Goal: Task Accomplishment & Management: Use online tool/utility

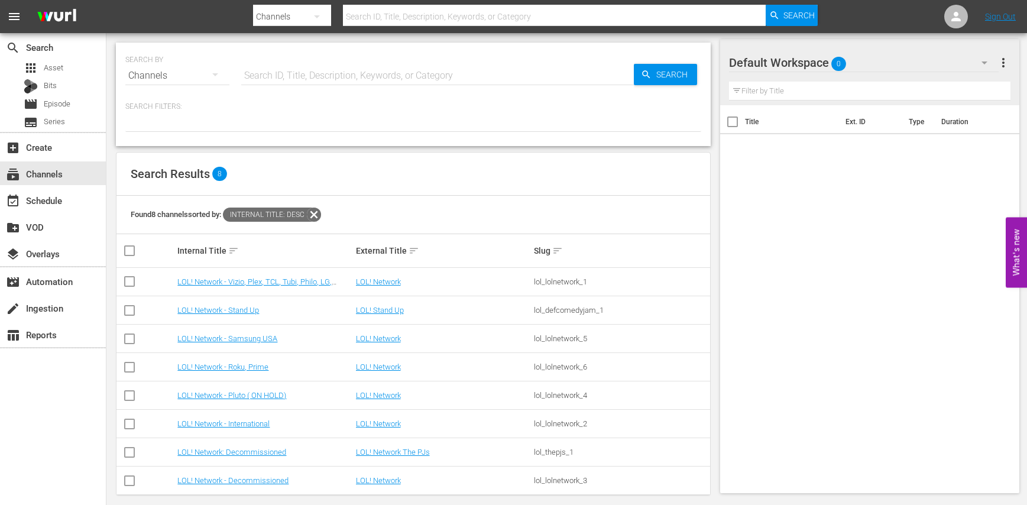
scroll to position [5, 0]
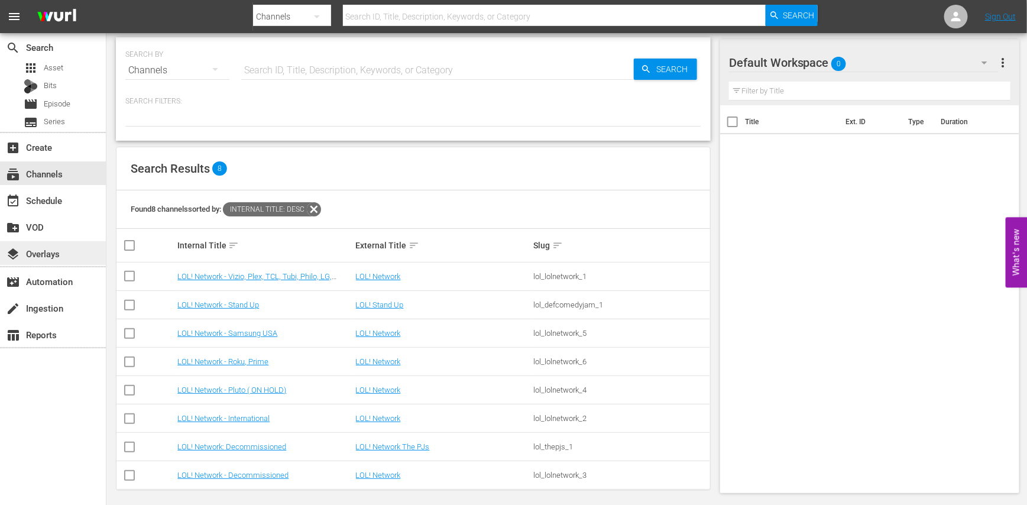
click at [54, 256] on div "layers Overlays" at bounding box center [33, 252] width 66 height 11
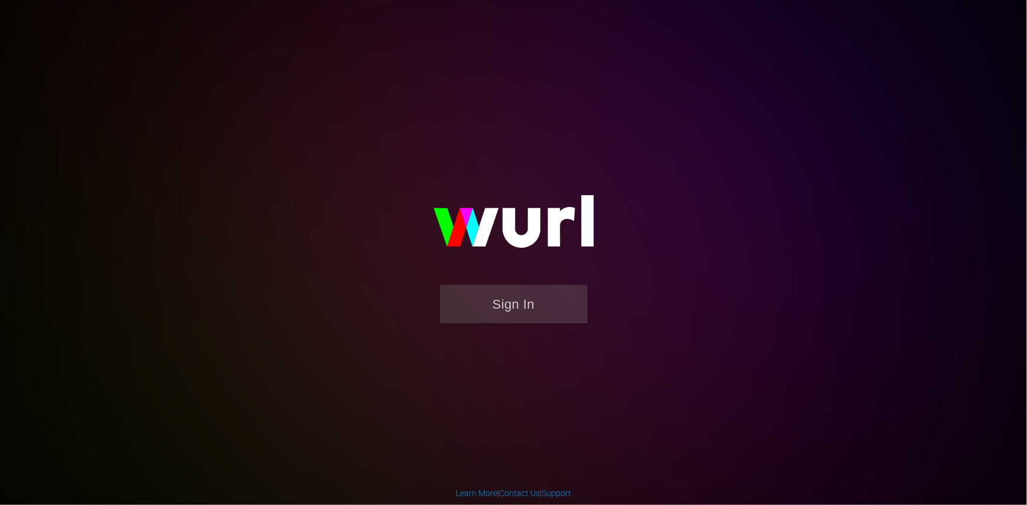
click at [593, 299] on form "Sign In" at bounding box center [514, 310] width 237 height 50
click at [529, 305] on button "Sign In" at bounding box center [514, 304] width 148 height 38
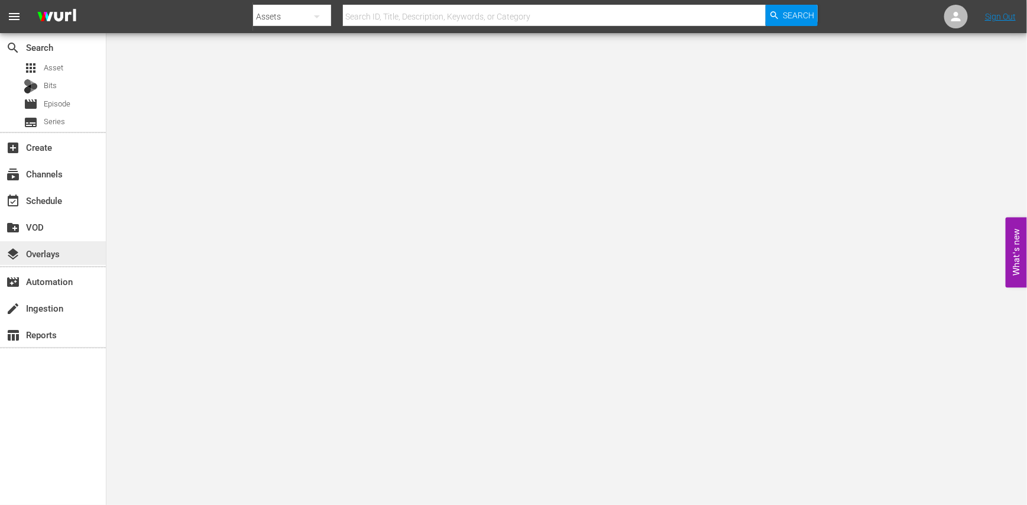
click at [66, 255] on div "layers Overlays" at bounding box center [33, 252] width 66 height 11
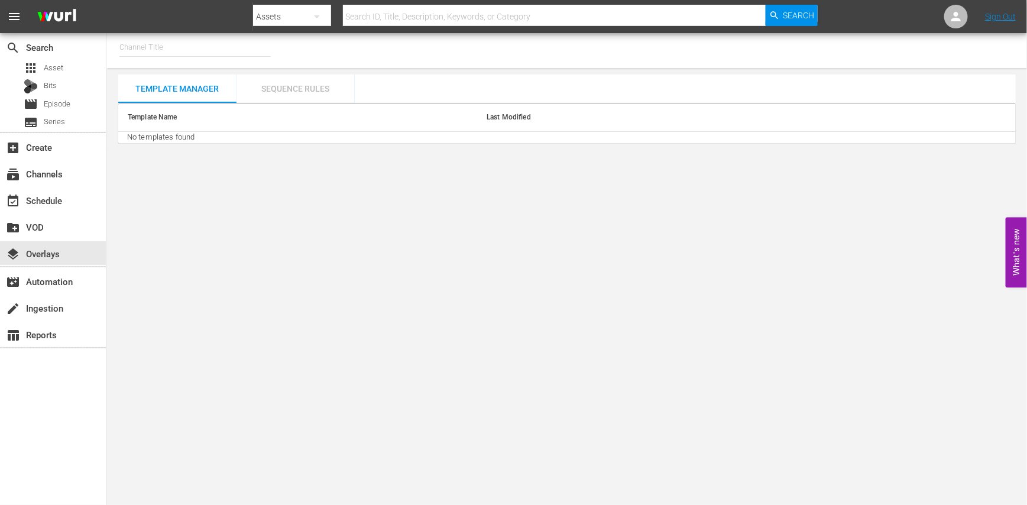
click at [327, 101] on div "Sequence Rules" at bounding box center [296, 89] width 118 height 28
click at [212, 85] on div "Template Manager" at bounding box center [177, 89] width 118 height 28
click at [259, 85] on div "Sequence Rules" at bounding box center [296, 89] width 118 height 28
click at [180, 75] on div "Template Manager" at bounding box center [177, 89] width 118 height 28
click at [63, 202] on div "event_available Schedule" at bounding box center [33, 198] width 66 height 11
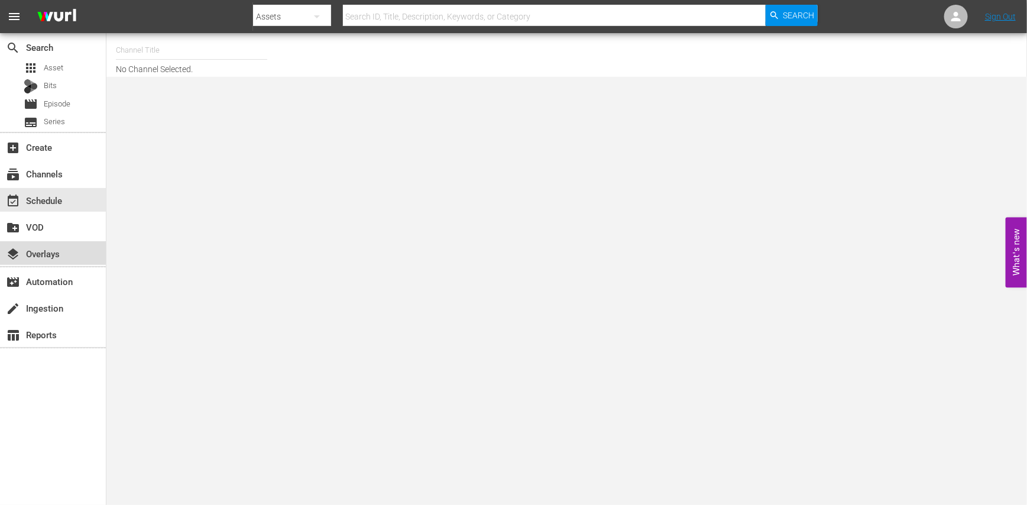
click at [60, 257] on div "layers Overlays" at bounding box center [33, 252] width 66 height 11
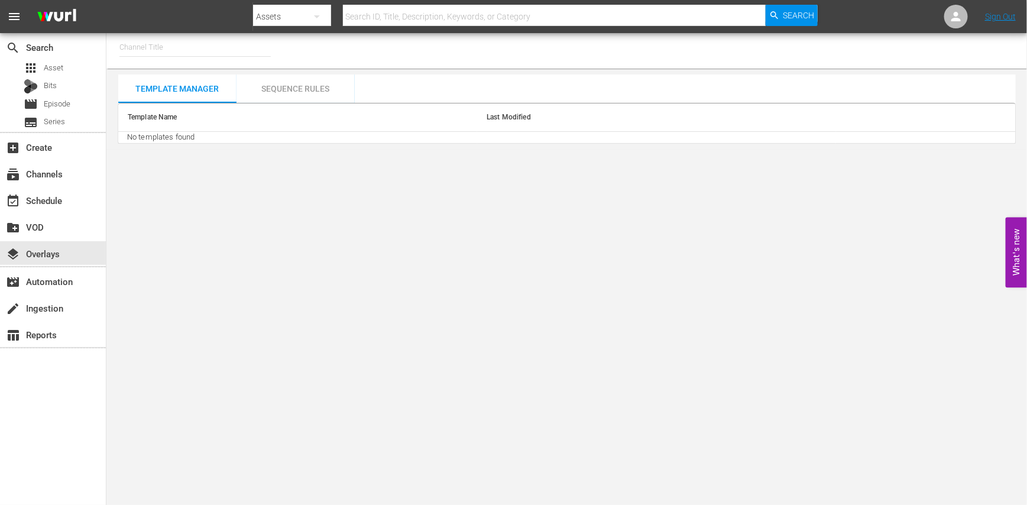
click at [161, 75] on div "Template Manager" at bounding box center [177, 89] width 118 height 28
click at [174, 50] on input "text" at bounding box center [194, 47] width 151 height 28
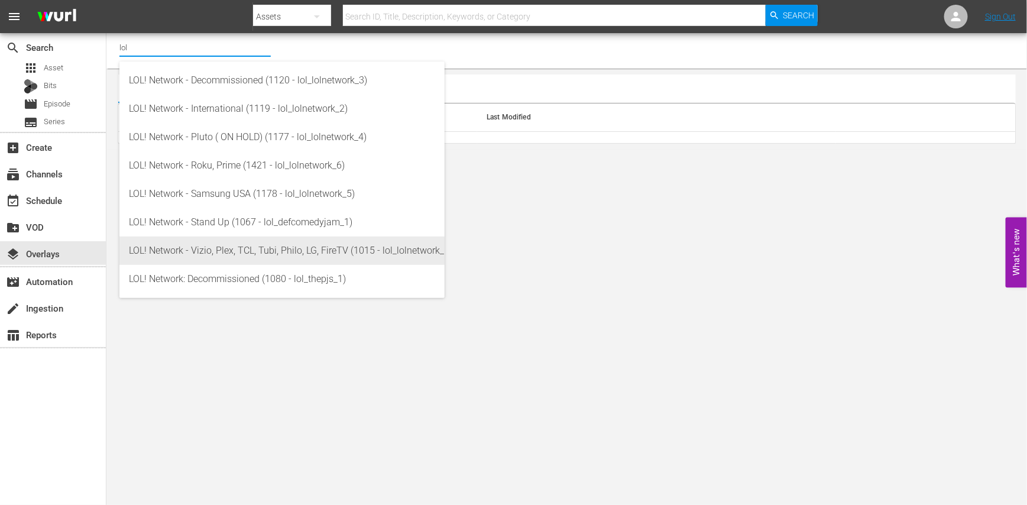
click at [229, 244] on div "LOL! Network - Vizio, Plex, TCL, Tubi, Philo, LG, FireTV (1015 - lol_lolnetwork…" at bounding box center [282, 251] width 306 height 28
type input "LOL! Network - Vizio, Plex, TCL, Tubi, Philo, LG, FireTV (1015 - lol_lolnetwork…"
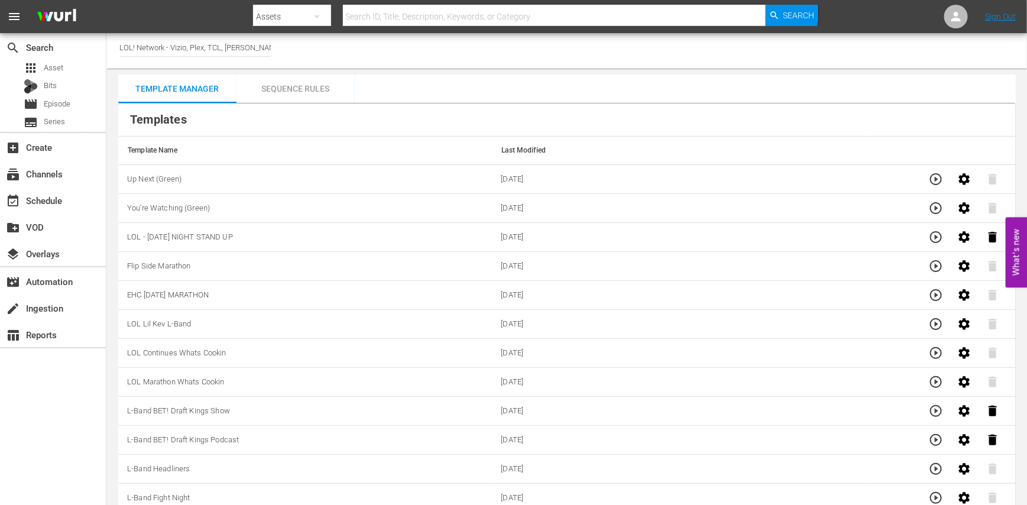
click at [303, 138] on th "Template Name" at bounding box center [305, 151] width 374 height 28
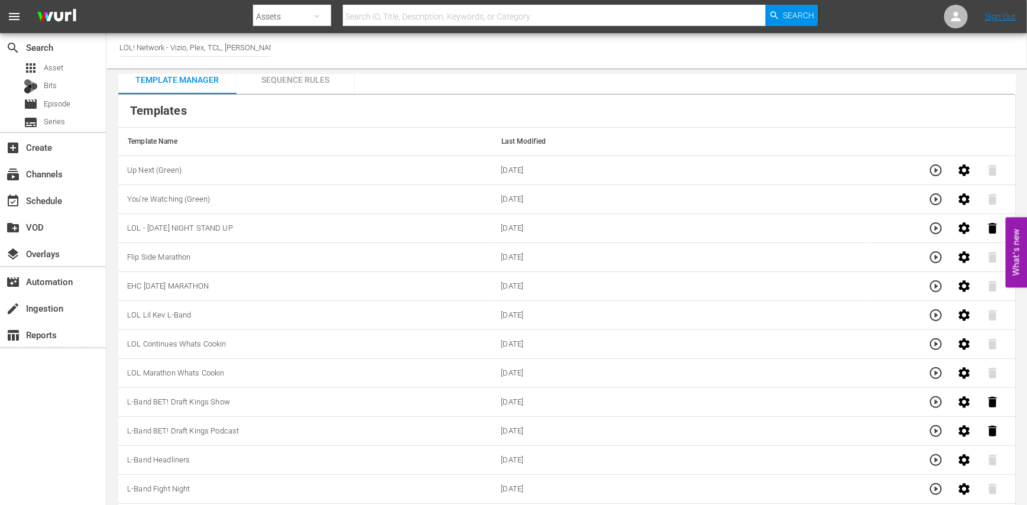
scroll to position [7, 0]
click at [305, 407] on td "L-Band BET! Draft Kings Show" at bounding box center [305, 404] width 374 height 29
click at [938, 345] on icon "button" at bounding box center [936, 346] width 14 height 14
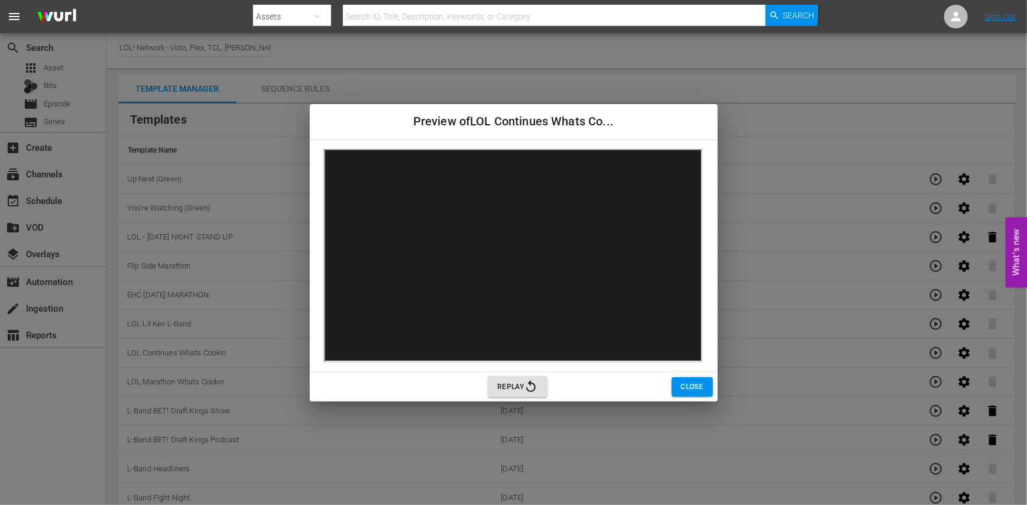
scroll to position [0, 0]
click at [700, 389] on span "Close" at bounding box center [692, 387] width 22 height 12
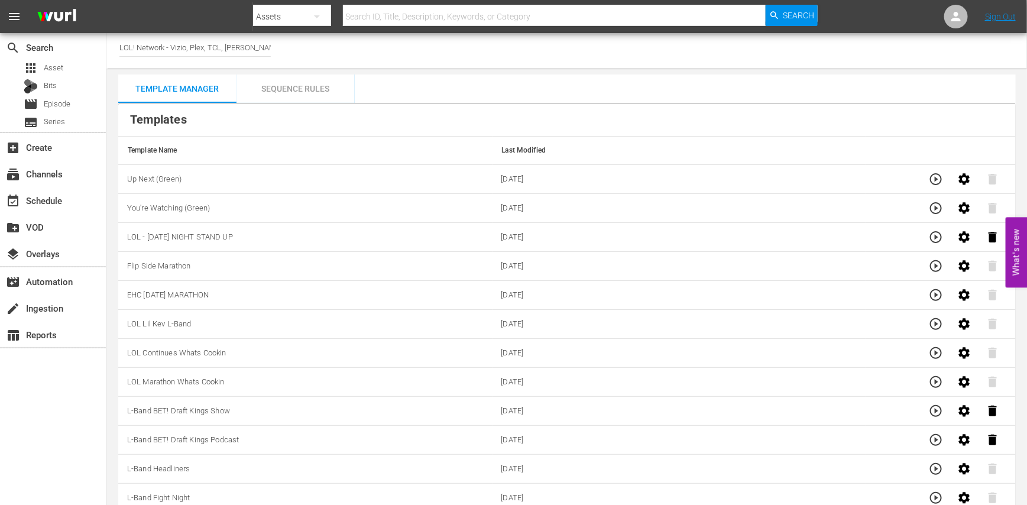
scroll to position [67, 0]
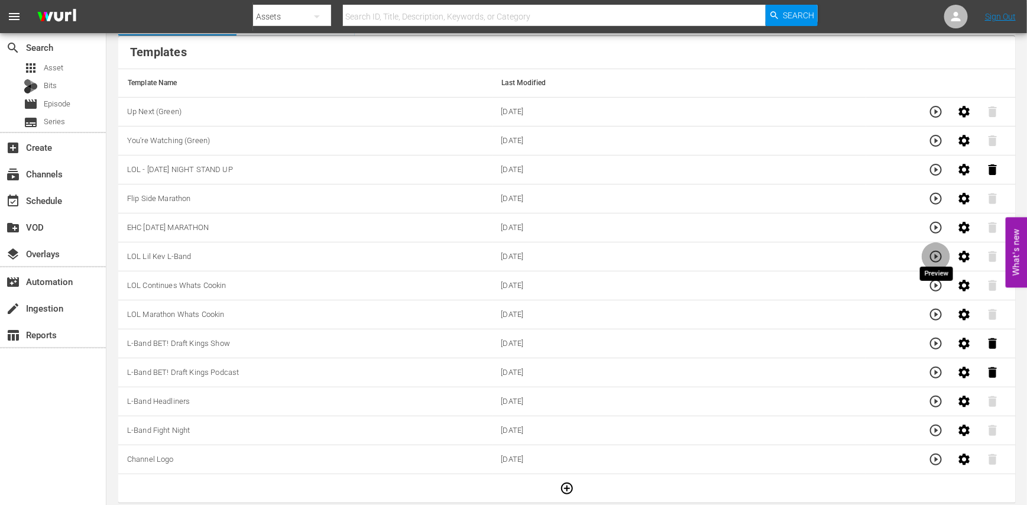
click at [939, 257] on icon "button" at bounding box center [936, 257] width 14 height 14
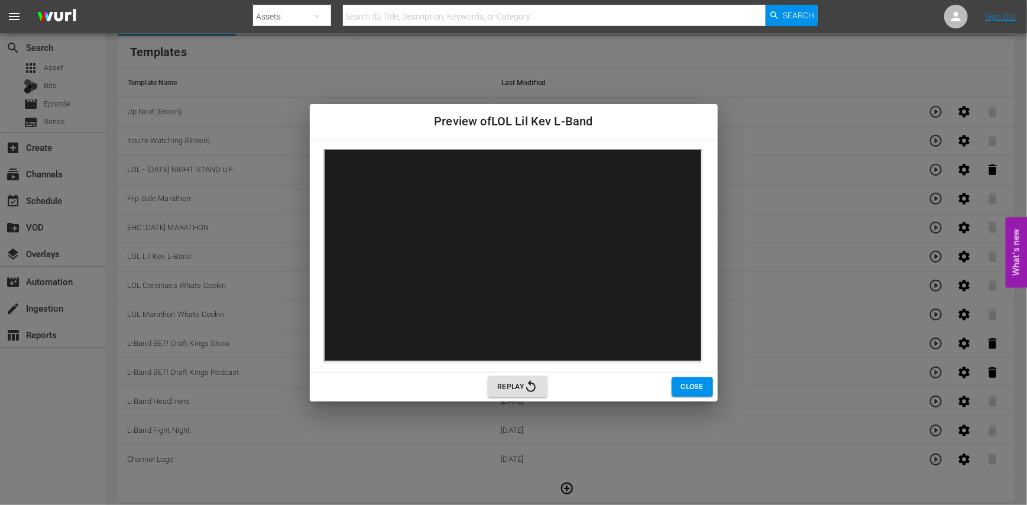
click at [703, 381] on span "Close" at bounding box center [692, 387] width 22 height 12
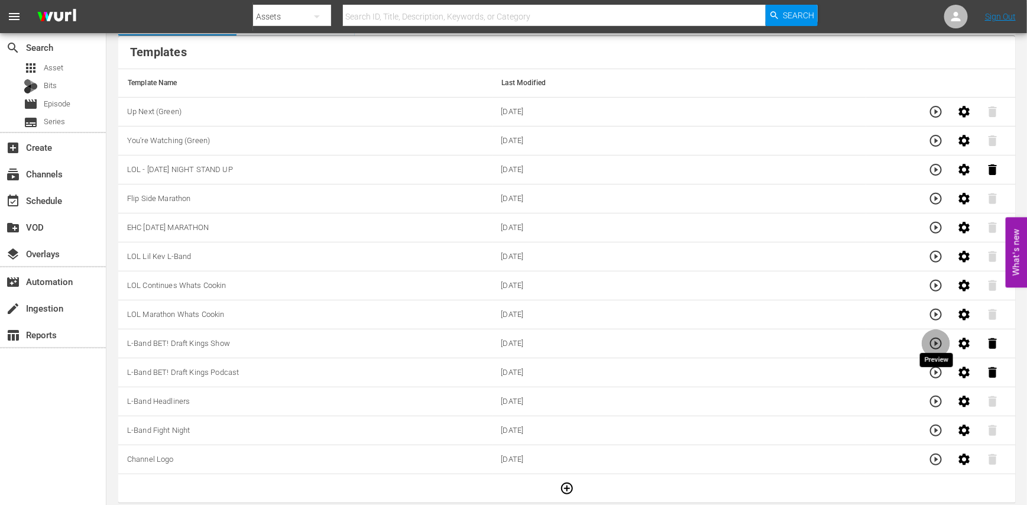
click at [934, 344] on icon "button" at bounding box center [936, 344] width 14 height 14
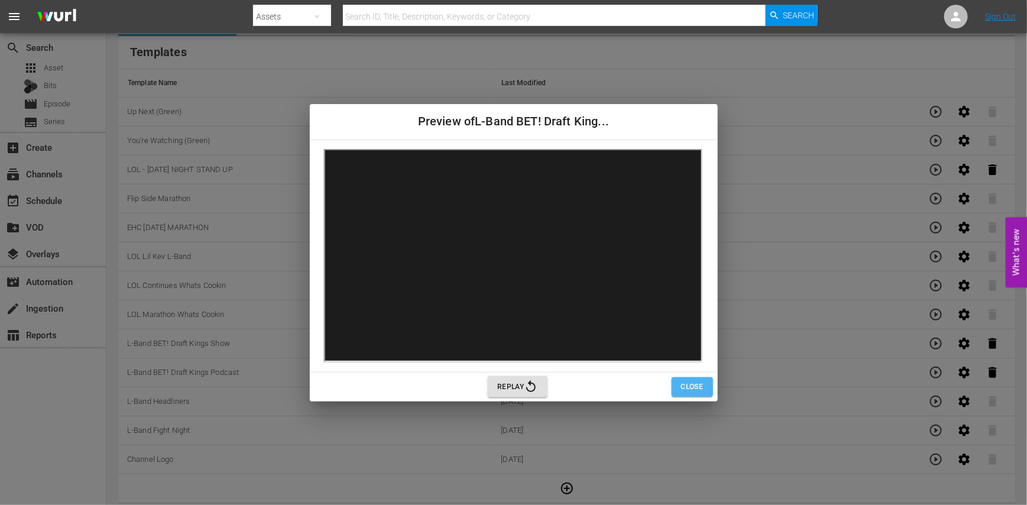
click at [691, 383] on span "Close" at bounding box center [692, 387] width 22 height 12
